Goal: Information Seeking & Learning: Learn about a topic

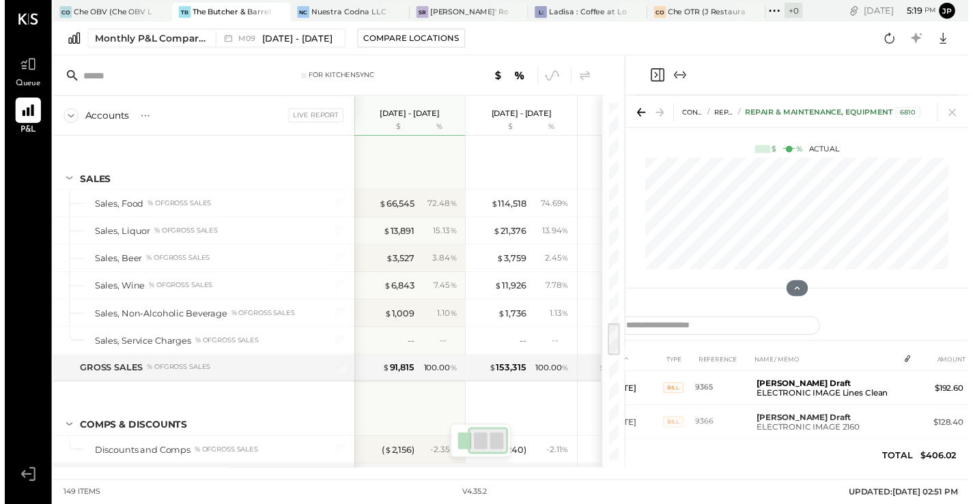
scroll to position [0, 89]
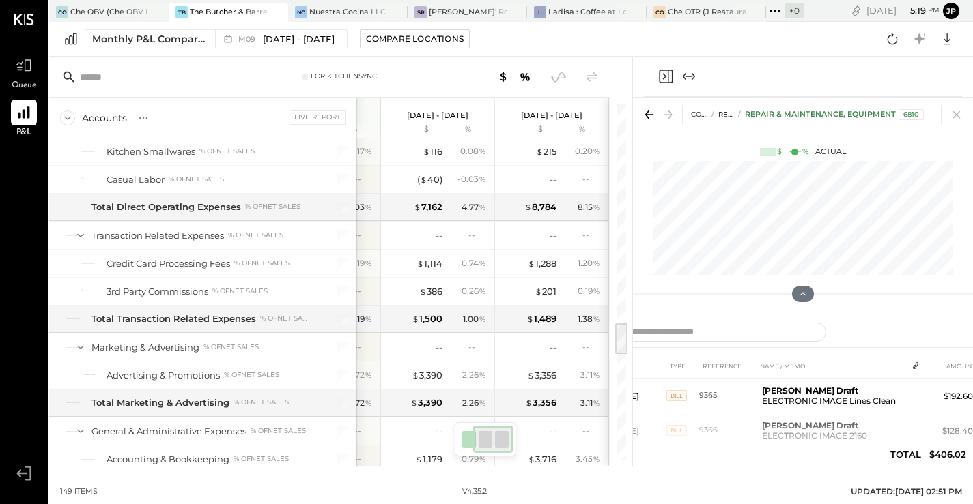
click at [221, 7] on div "The Butcher & Barrel (L Argento LLC) - [GEOGRAPHIC_DATA]" at bounding box center [229, 12] width 78 height 11
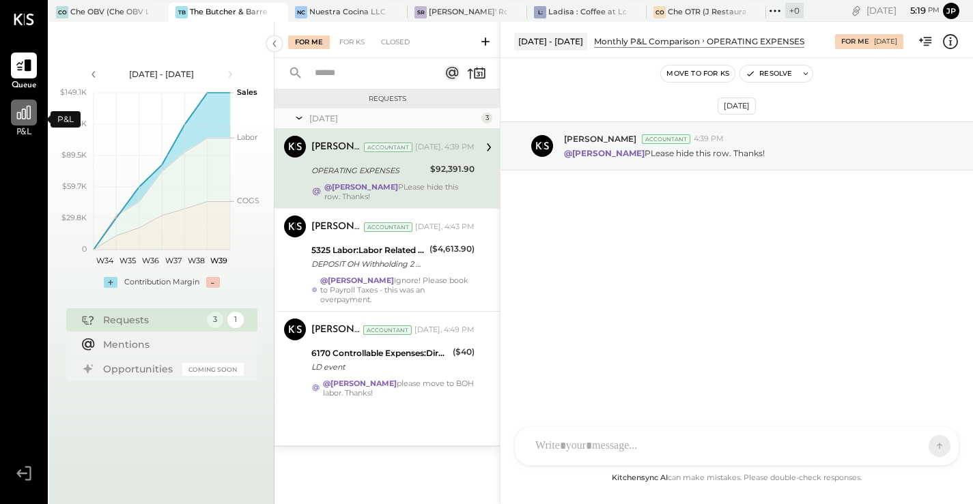
click at [22, 119] on icon at bounding box center [24, 113] width 18 height 18
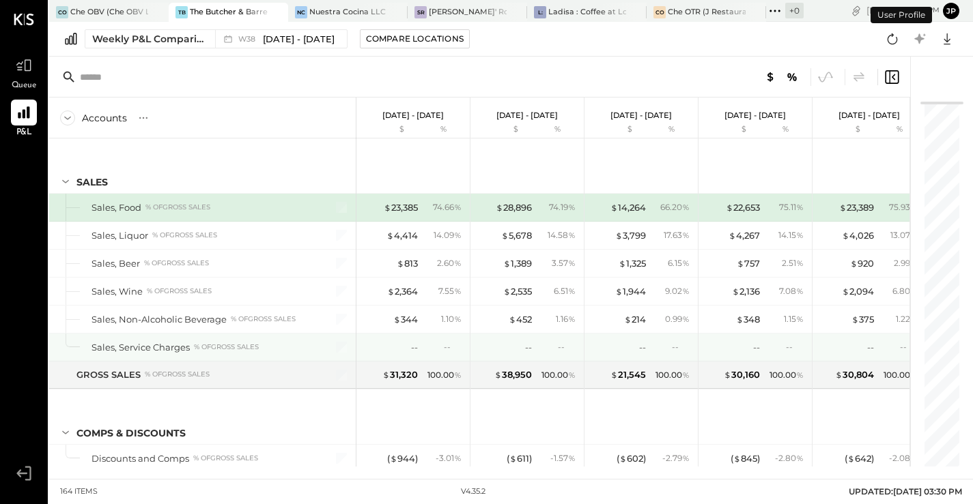
scroll to position [18, 0]
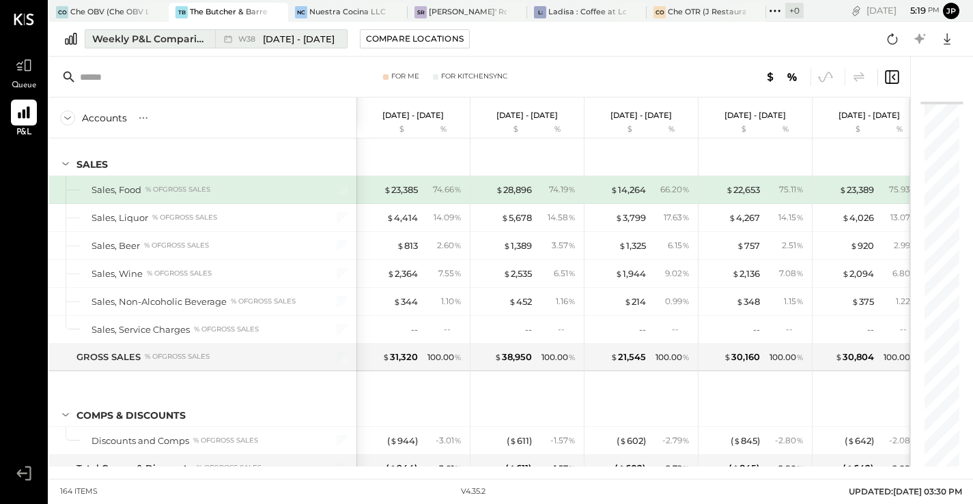
click at [173, 35] on div "Weekly P&L Comparison" at bounding box center [149, 39] width 115 height 14
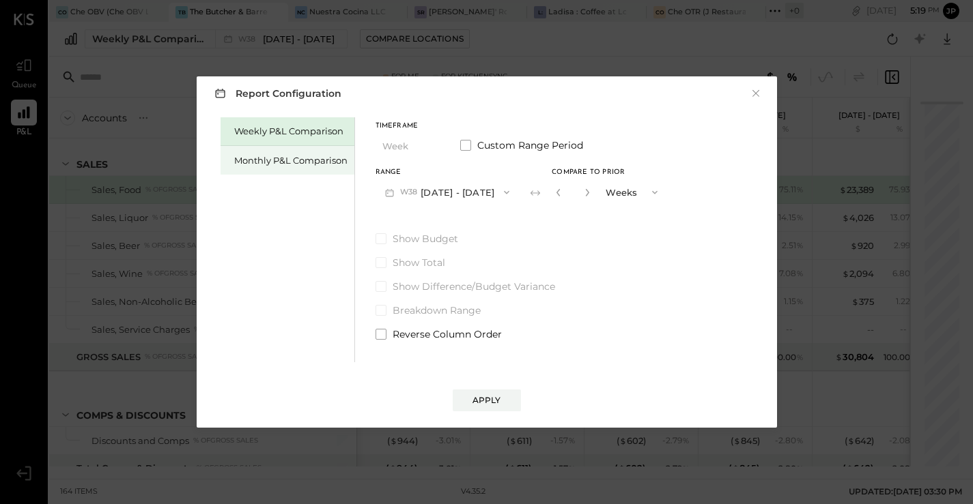
click at [302, 160] on div "Monthly P&L Comparison" at bounding box center [290, 160] width 113 height 13
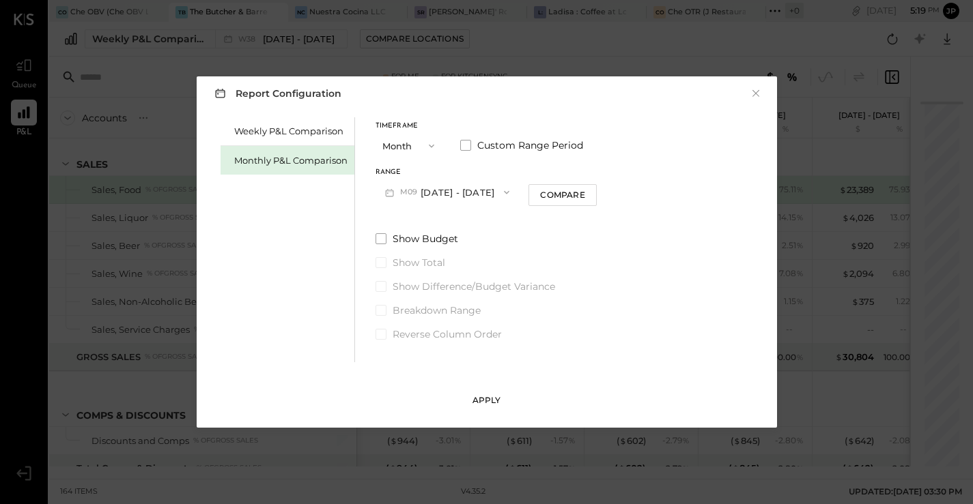
click at [481, 403] on div "Apply" at bounding box center [486, 401] width 29 height 12
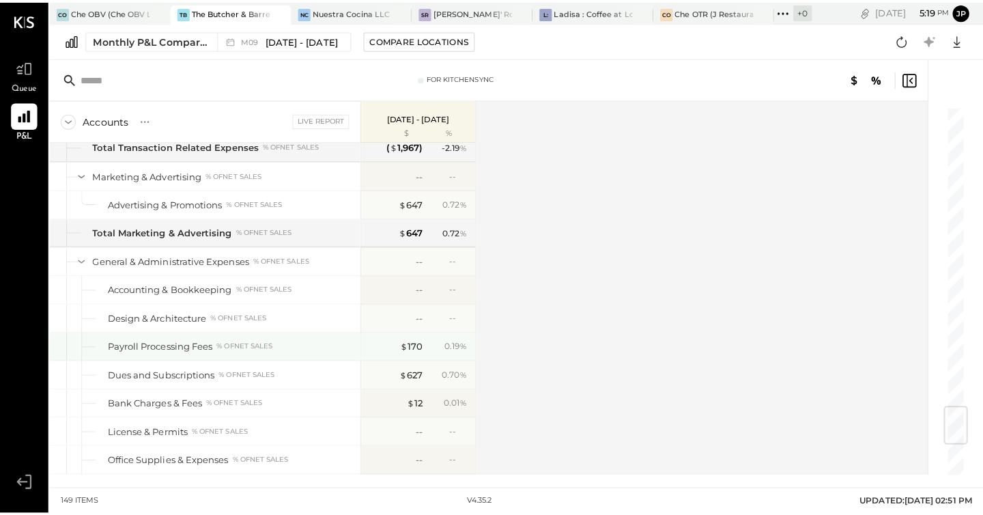
scroll to position [2541, 0]
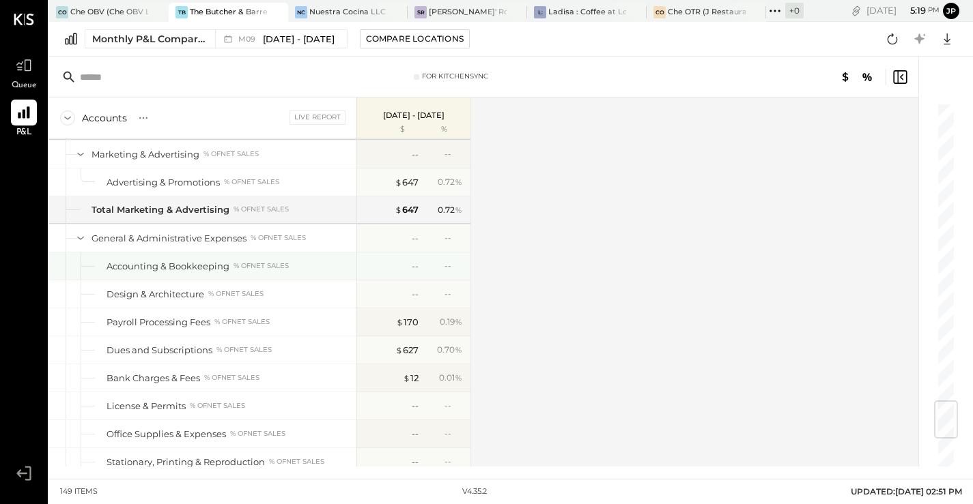
click at [253, 266] on div "% of NET SALES" at bounding box center [260, 266] width 55 height 10
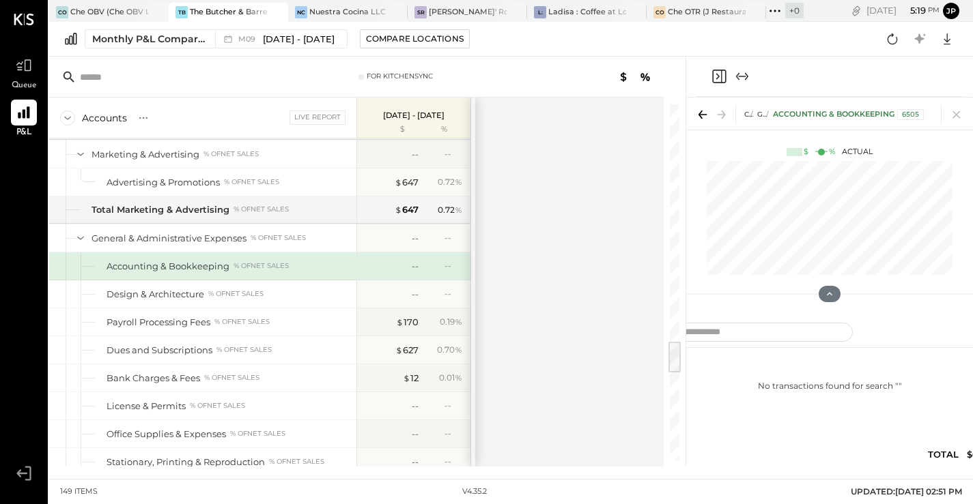
click at [222, 268] on div "Accounting & Bookkeeping" at bounding box center [167, 266] width 123 height 13
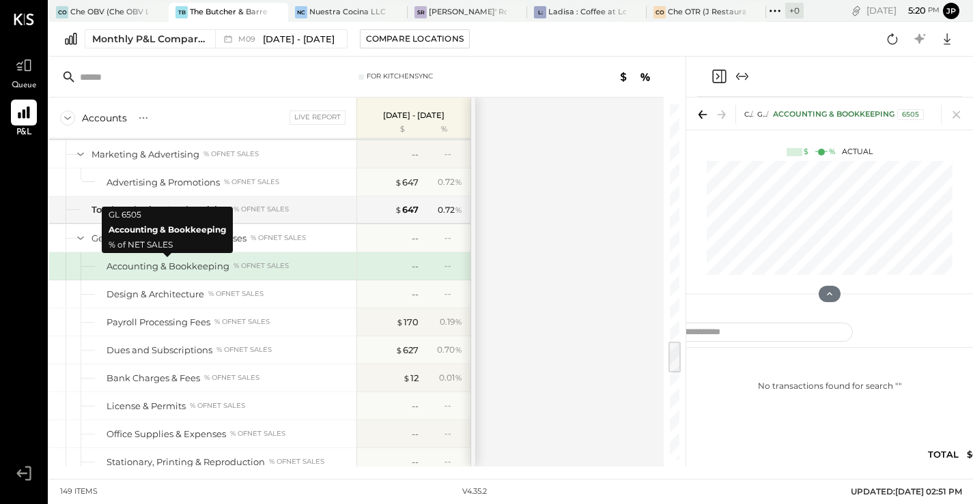
click at [222, 268] on div "Accounting & Bookkeeping" at bounding box center [167, 266] width 123 height 13
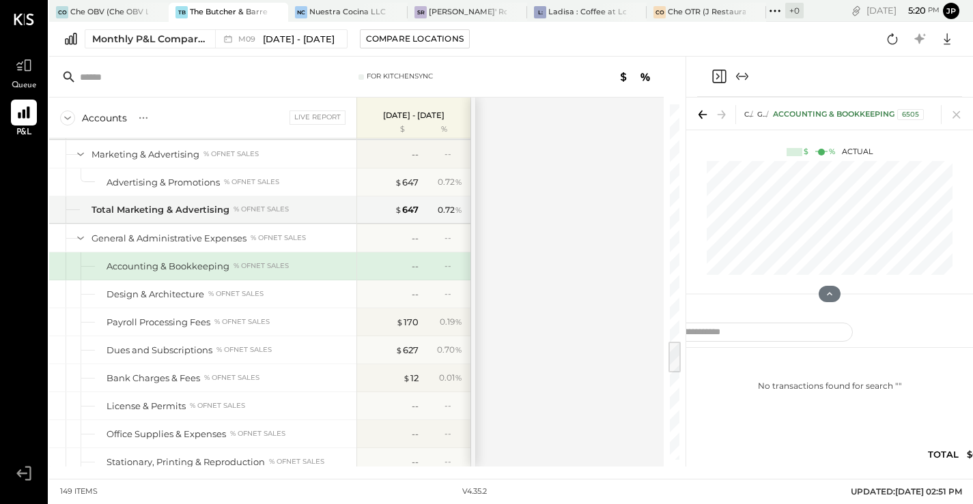
click at [498, 335] on div "Accounts S % GL Live Report [DATE] - [DATE] $ % SALES Sales, Food % of GROSS SA…" at bounding box center [357, 282] width 616 height 369
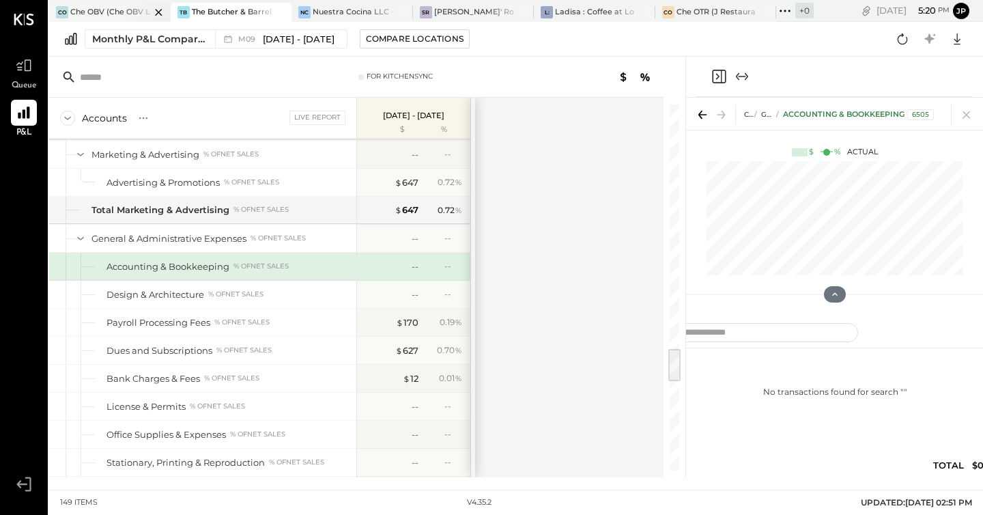
click at [141, 12] on div at bounding box center [147, 12] width 48 height 18
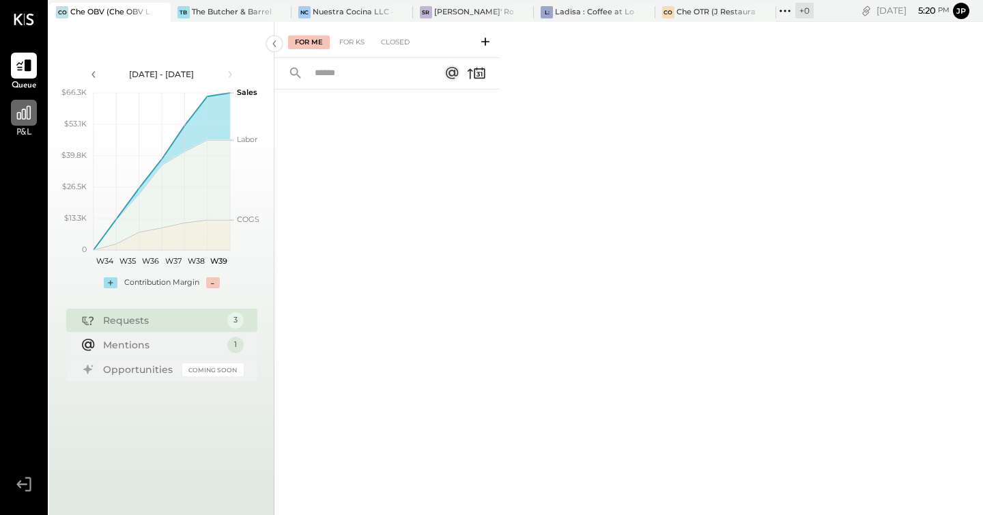
click at [30, 119] on icon at bounding box center [24, 113] width 18 height 18
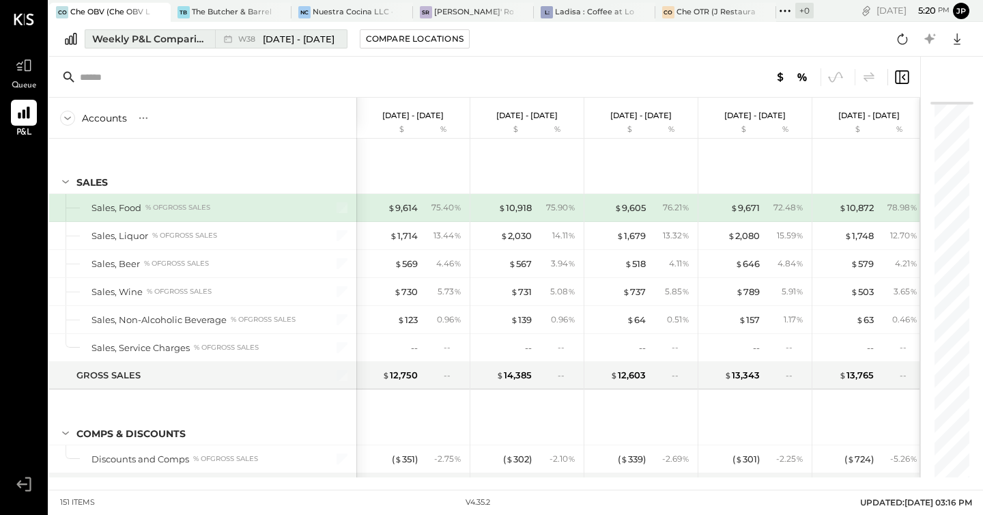
click at [147, 33] on div "Weekly P&L Comparison" at bounding box center [149, 39] width 115 height 14
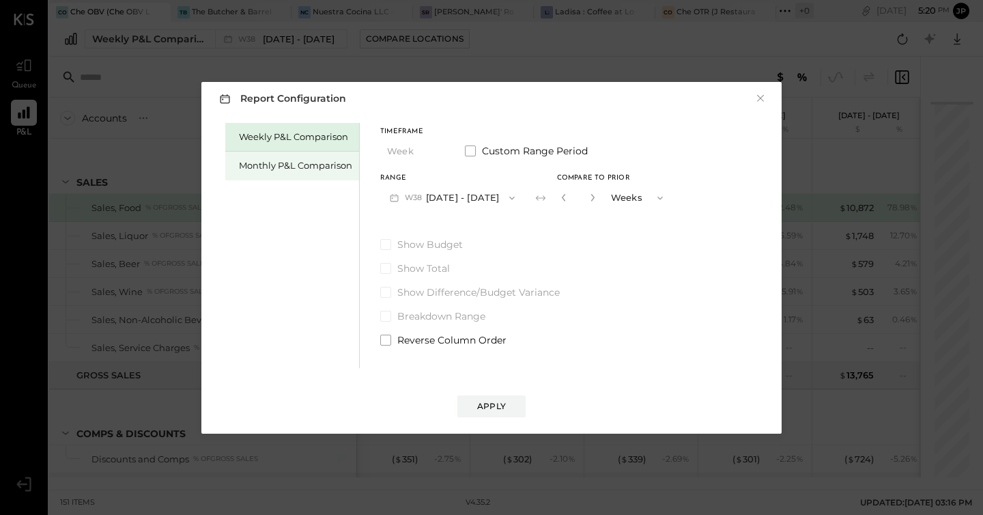
click at [302, 171] on div "Monthly P&L Comparison" at bounding box center [295, 165] width 113 height 13
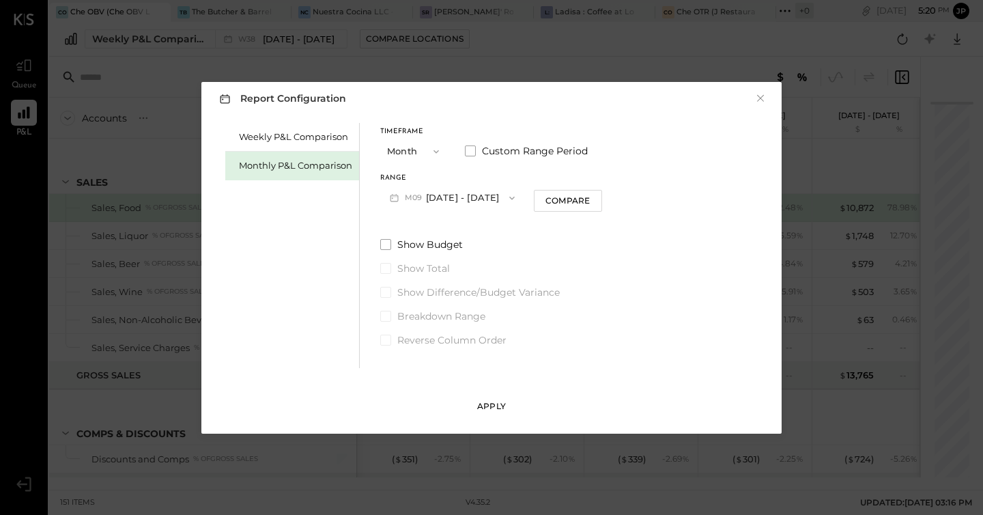
click at [483, 408] on div "Apply" at bounding box center [491, 406] width 29 height 12
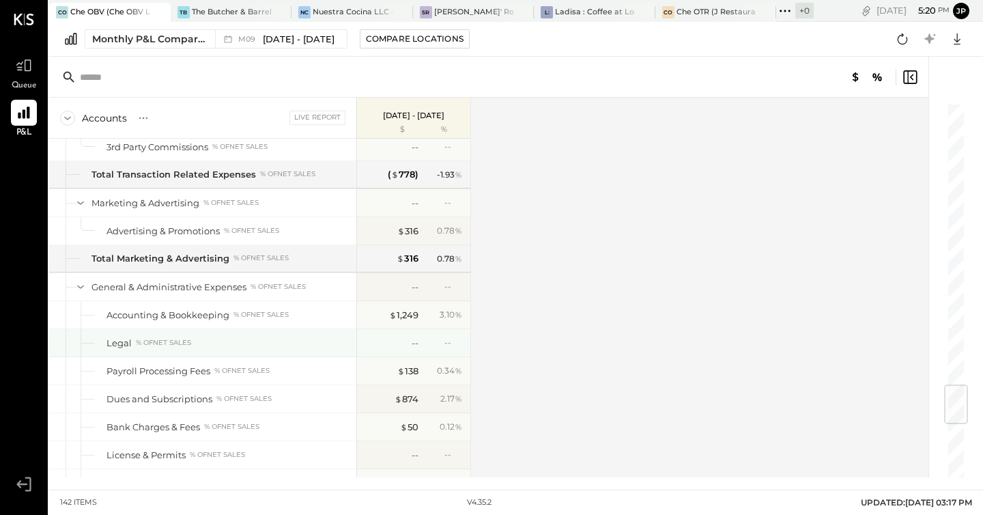
scroll to position [2412, 0]
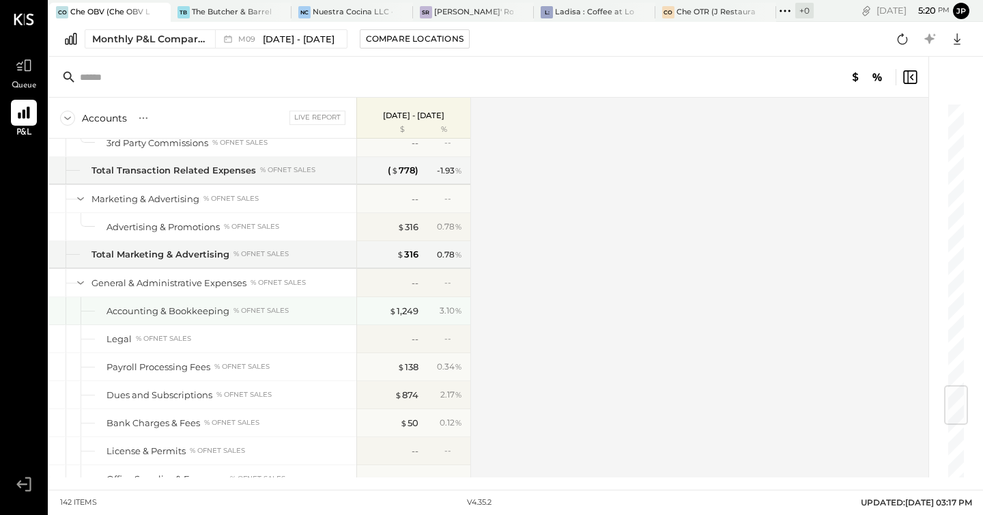
click at [225, 311] on div "Accounting & Bookkeeping" at bounding box center [167, 310] width 123 height 13
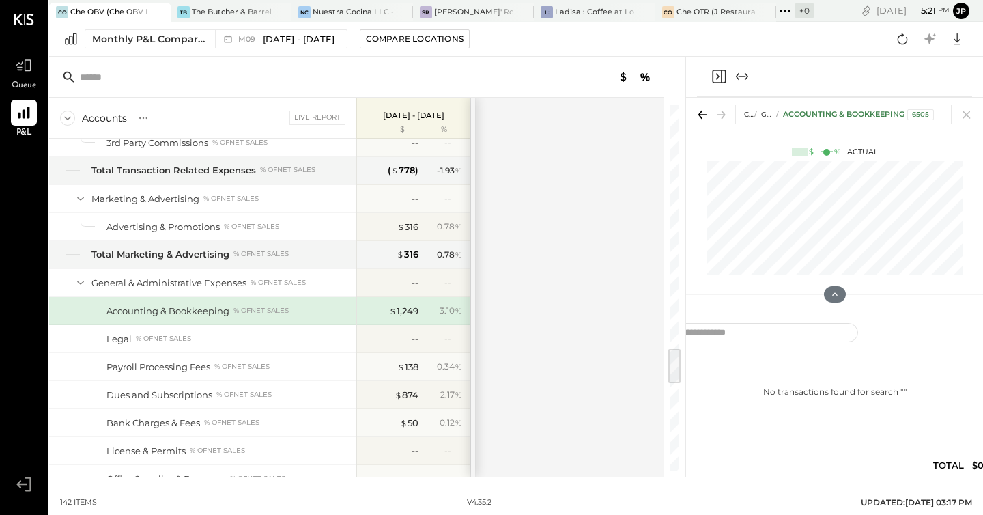
click at [267, 313] on div "% of NET SALES" at bounding box center [260, 311] width 55 height 10
click at [399, 306] on div "$ 1,249" at bounding box center [403, 310] width 29 height 13
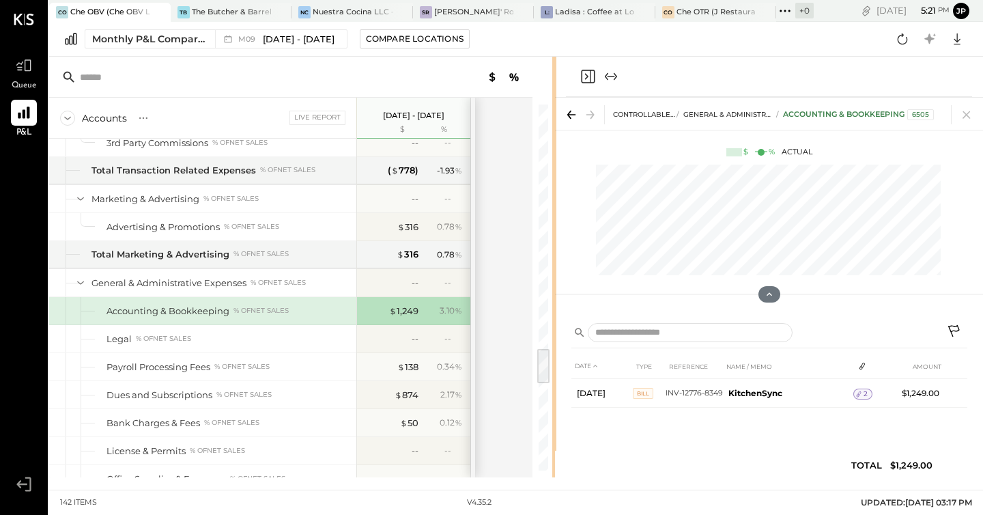
drag, startPoint x: 683, startPoint y: 72, endPoint x: 554, endPoint y: 147, distance: 150.2
click at [554, 147] on div at bounding box center [554, 267] width 4 height 420
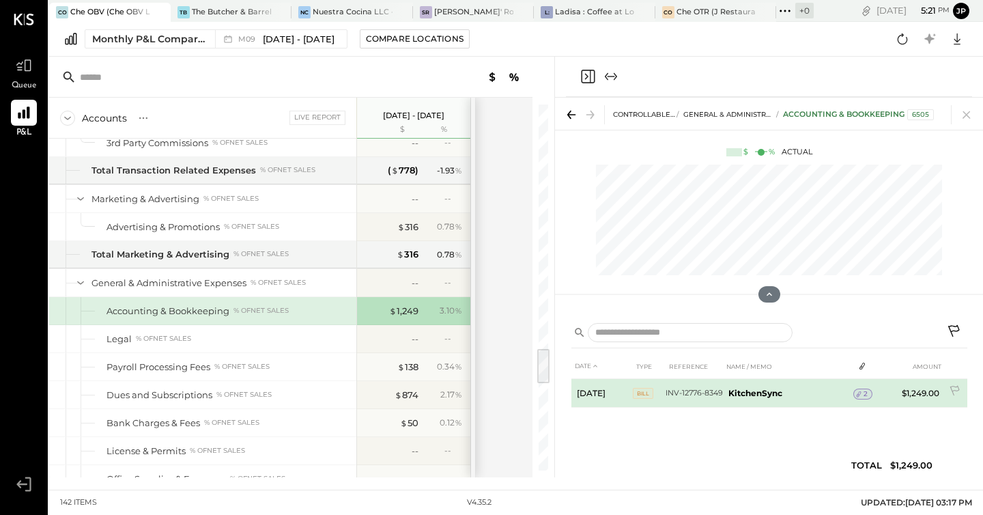
click at [757, 397] on b "KitchenSync" at bounding box center [755, 393] width 54 height 10
click at [689, 393] on td "INV-12776-8349" at bounding box center [694, 393] width 57 height 29
click at [642, 395] on span "Bill" at bounding box center [643, 393] width 20 height 11
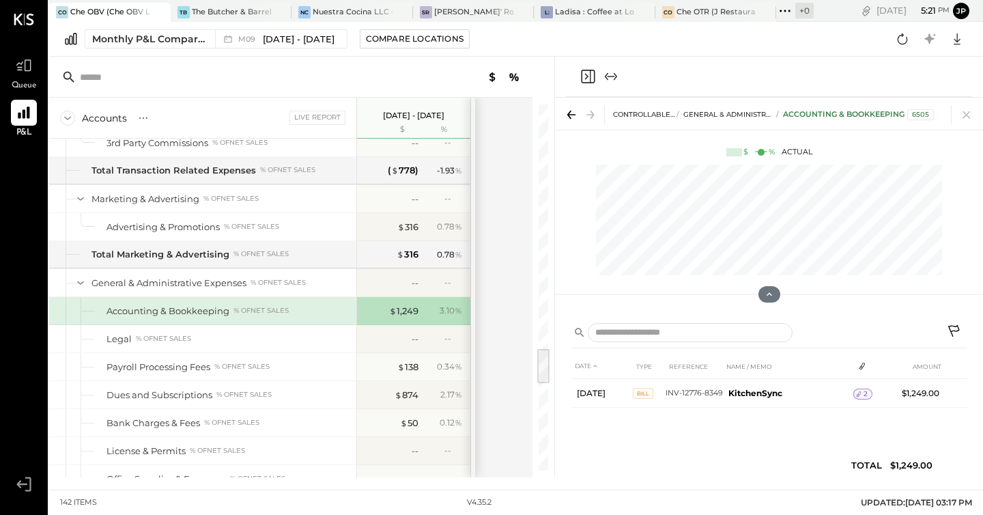
click at [682, 462] on div "DATE TYPE REFERENCE NAME / MEMO AMOUNT [DATE] Bill INV-12776-8349 KitchenSync 2…" at bounding box center [769, 419] width 396 height 130
